Goal: Task Accomplishment & Management: Manage account settings

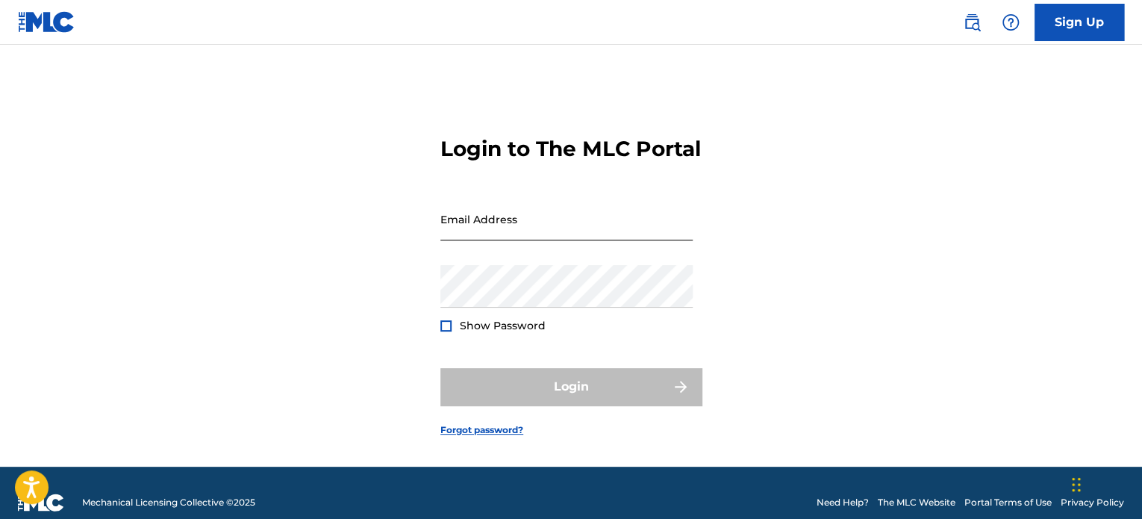
click at [471, 231] on input "Email Address" at bounding box center [566, 219] width 252 height 43
type input "[EMAIL_ADDRESS][DOMAIN_NAME]"
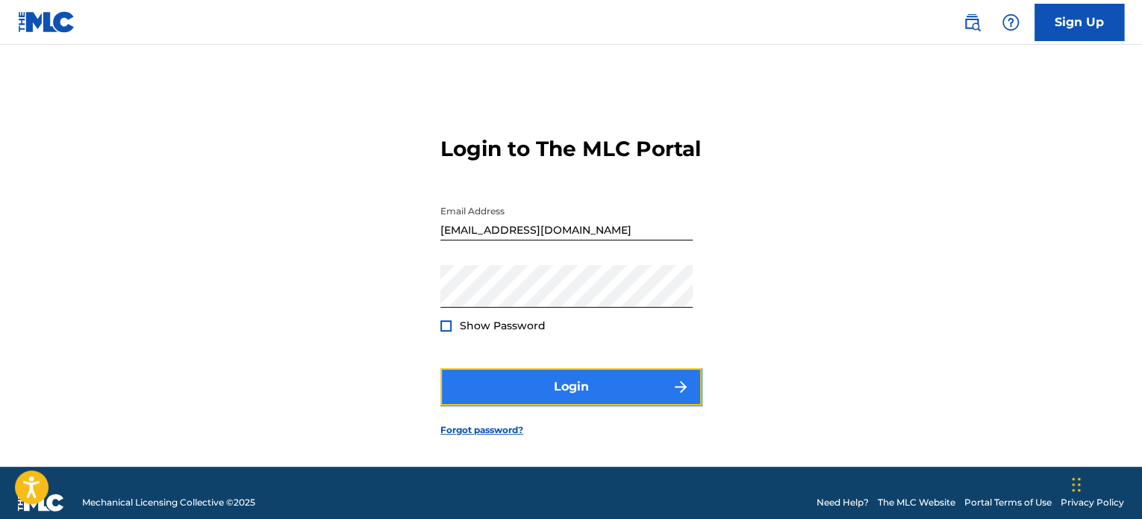
click at [545, 402] on button "Login" at bounding box center [570, 386] width 261 height 37
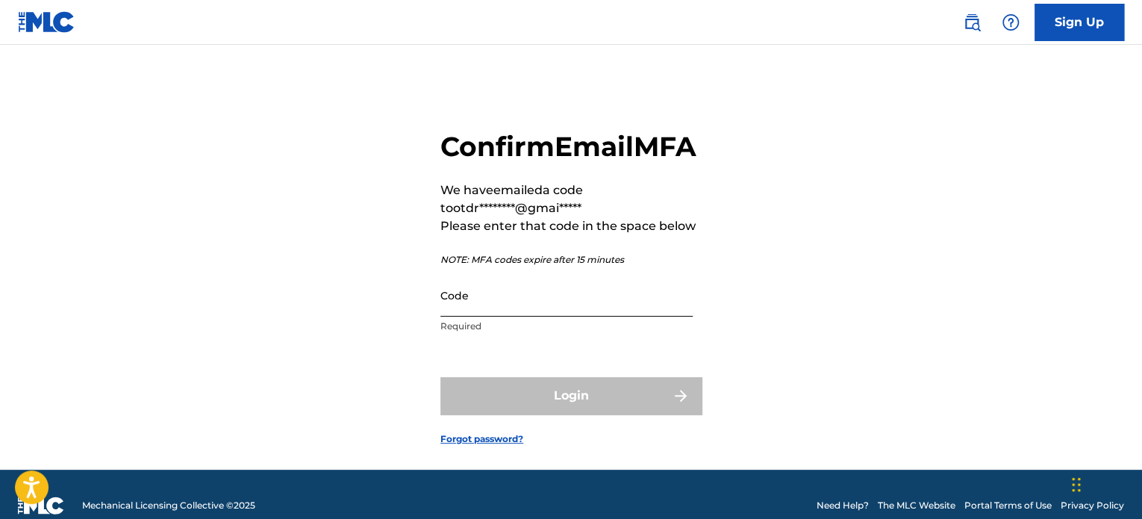
drag, startPoint x: 495, startPoint y: 338, endPoint x: 504, endPoint y: 325, distance: 15.7
click at [498, 316] on input "Code" at bounding box center [566, 295] width 252 height 43
paste input "461439"
click at [563, 394] on form "Confirm Email MFA We have emailed a code to otdr********@gmai***** Please enter…" at bounding box center [570, 275] width 261 height 387
click at [447, 316] on input "461439" at bounding box center [566, 295] width 252 height 43
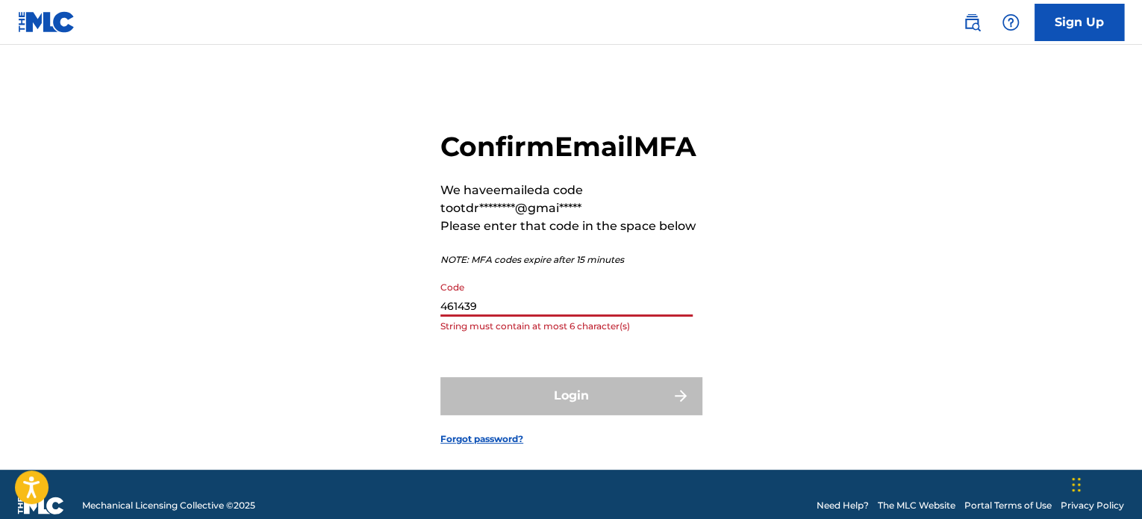
click at [442, 316] on input "461439" at bounding box center [566, 295] width 252 height 43
click at [563, 414] on div "Login" at bounding box center [570, 395] width 261 height 37
click at [584, 385] on form "Confirm Email MFA We have emailed a code to otdr********@gmai***** Please enter…" at bounding box center [570, 275] width 261 height 387
click at [469, 316] on input "461439" at bounding box center [566, 295] width 252 height 43
click at [491, 316] on input "461439" at bounding box center [566, 295] width 252 height 43
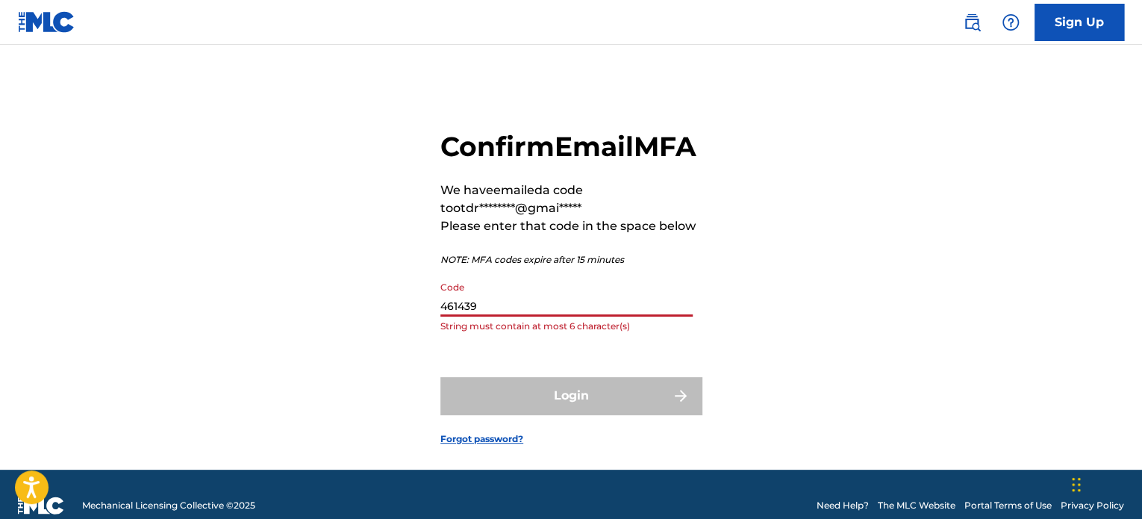
click at [445, 316] on input "461439" at bounding box center [566, 295] width 252 height 43
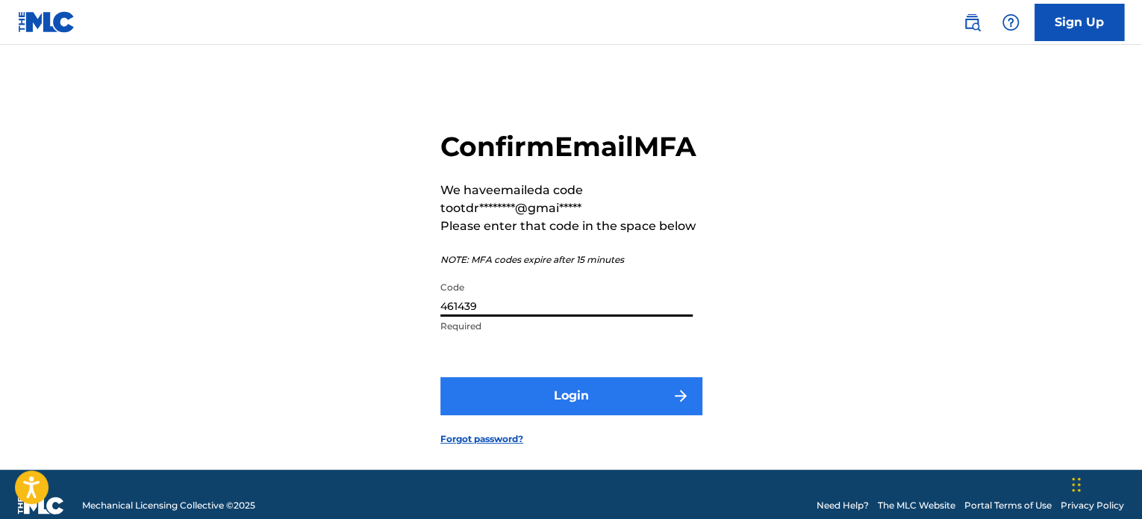
type input "461439"
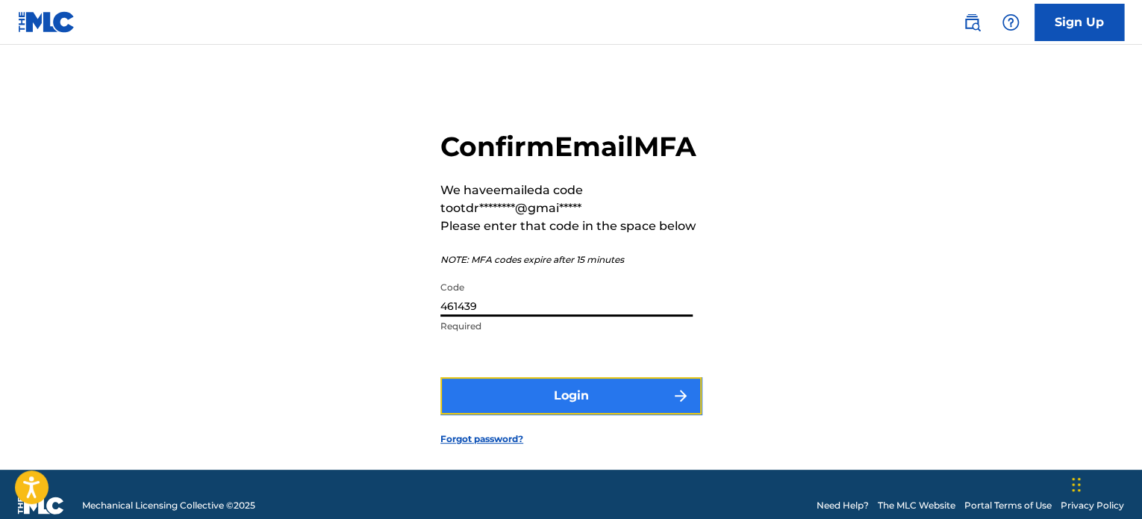
click at [545, 414] on button "Login" at bounding box center [570, 395] width 261 height 37
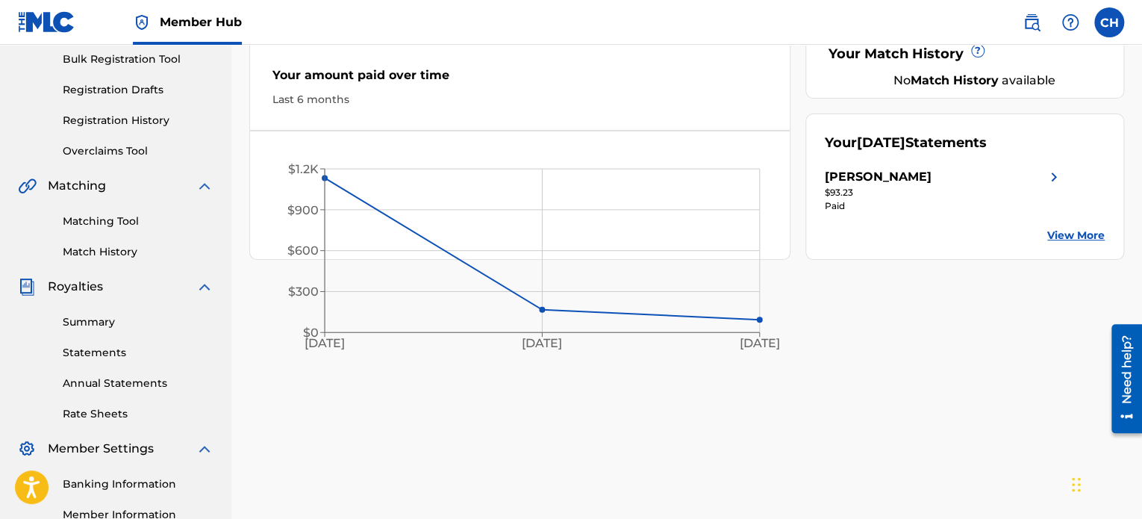
scroll to position [224, 0]
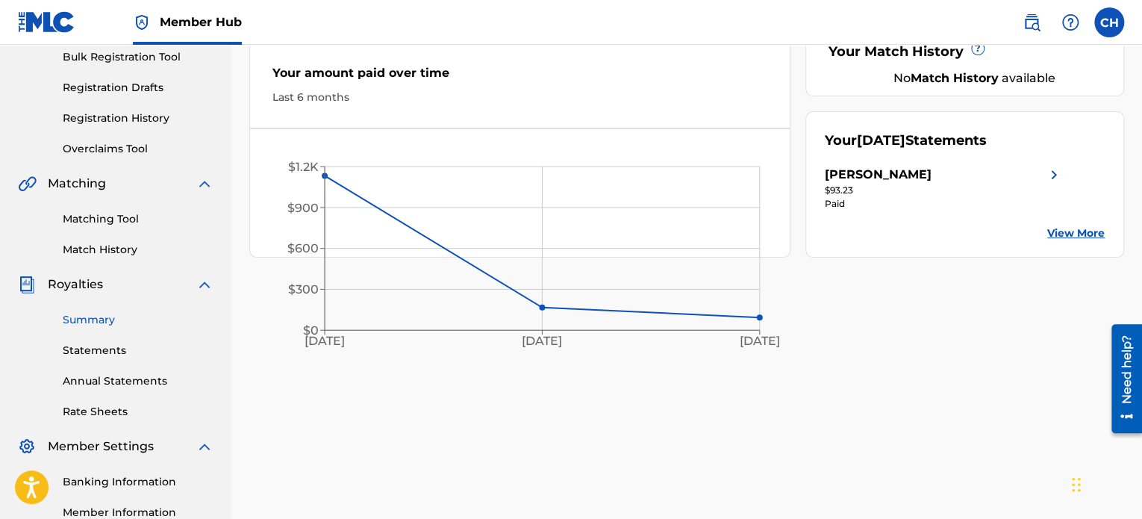
click at [81, 316] on link "Summary" at bounding box center [138, 320] width 151 height 16
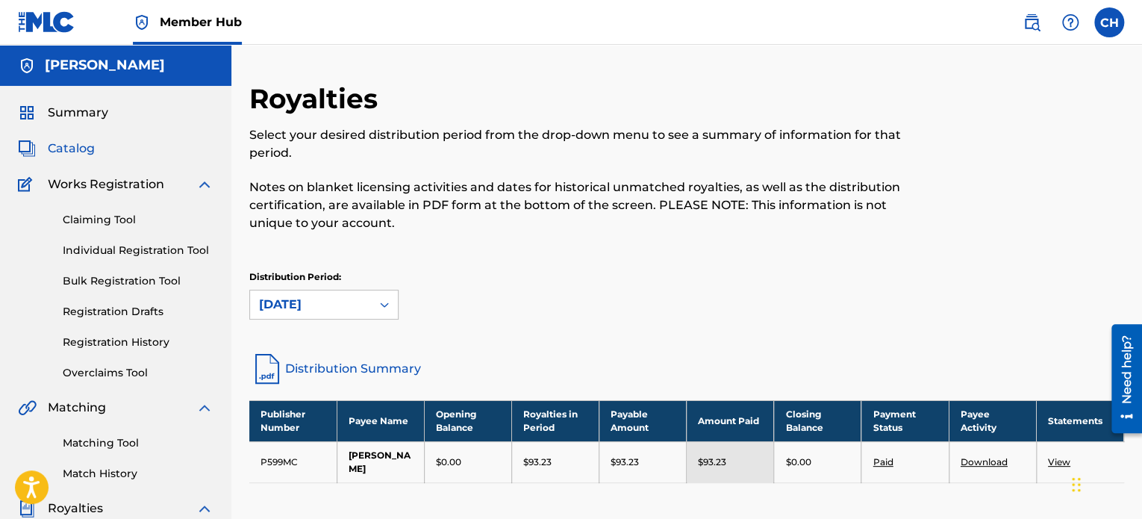
click at [81, 145] on span "Catalog" at bounding box center [71, 149] width 47 height 18
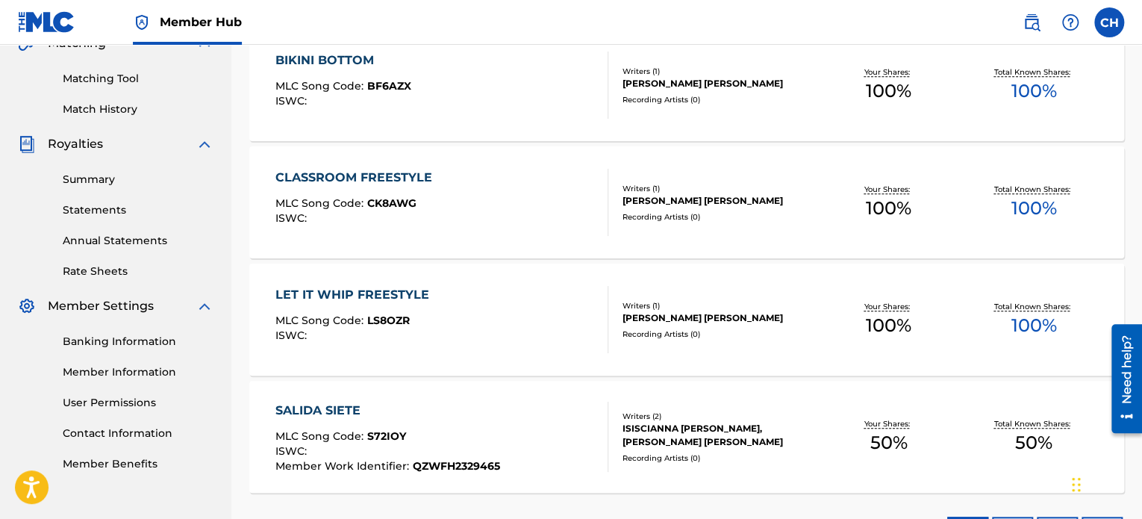
scroll to position [373, 0]
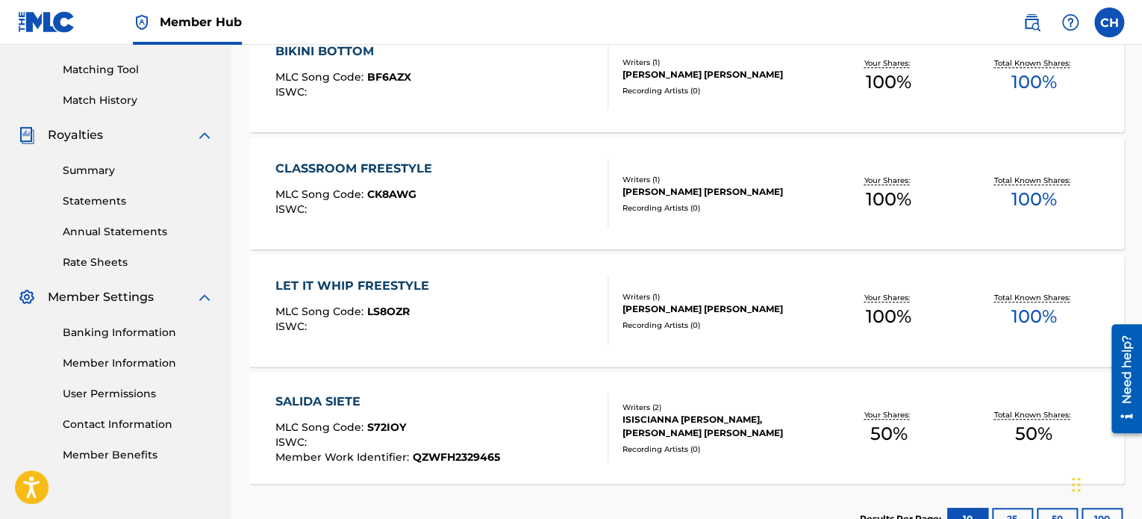
click at [685, 310] on div "[PERSON_NAME] [PERSON_NAME]" at bounding box center [718, 308] width 193 height 13
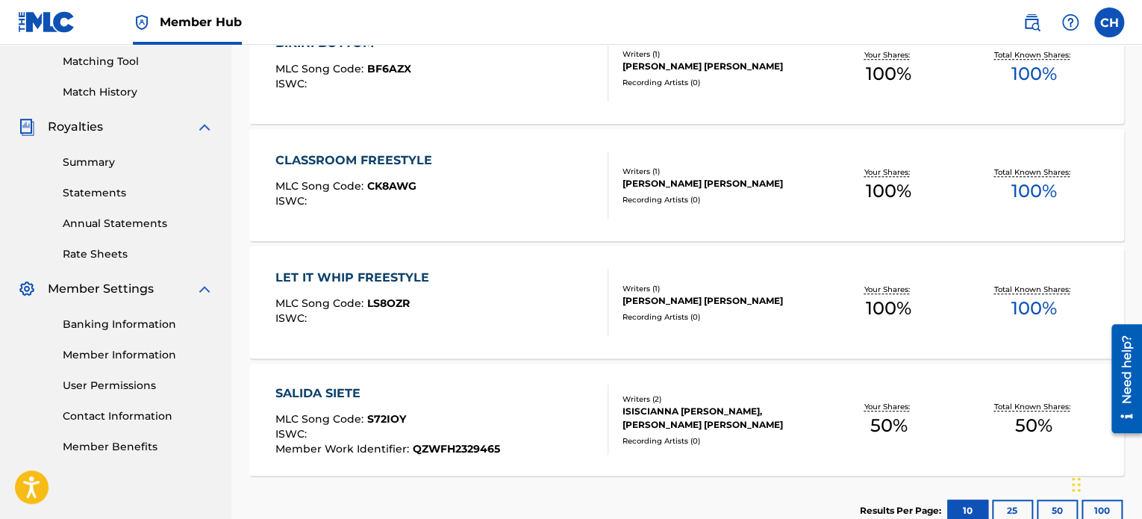
scroll to position [373, 0]
